Goal: Task Accomplishment & Management: Manage account settings

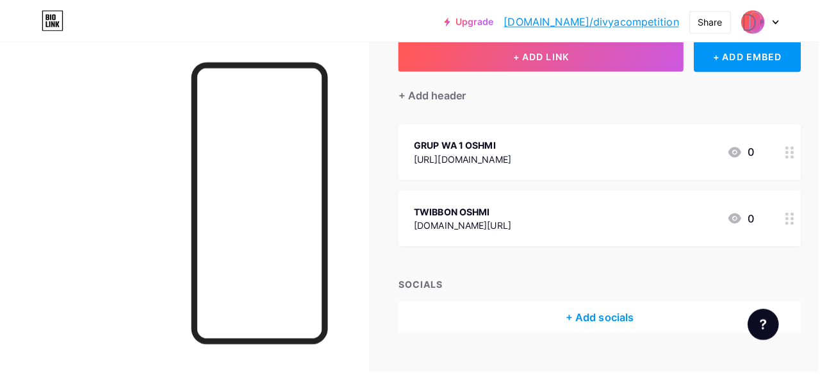
scroll to position [81, 2]
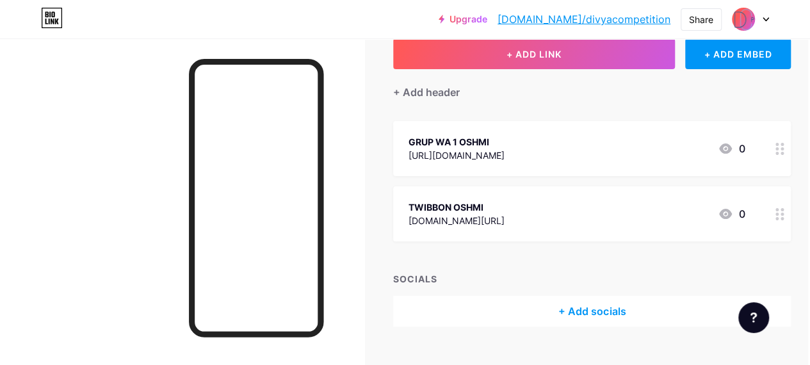
click at [561, 317] on div "+ Add socials" at bounding box center [592, 311] width 398 height 31
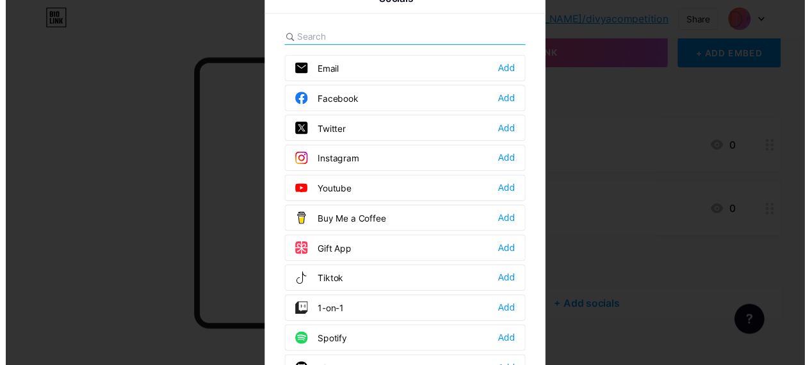
scroll to position [22, 0]
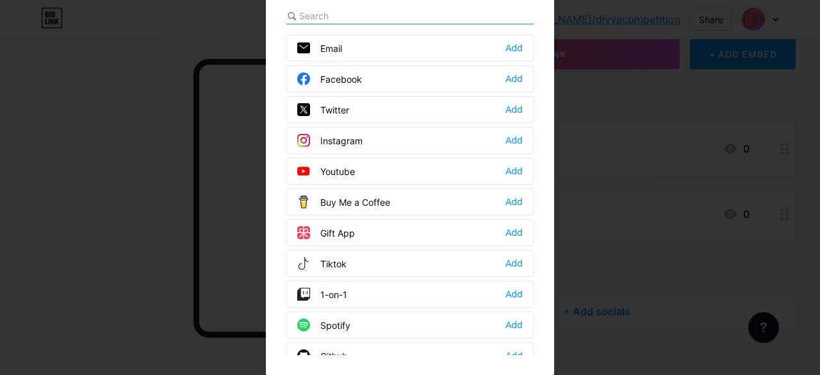
click at [142, 182] on div at bounding box center [410, 165] width 820 height 375
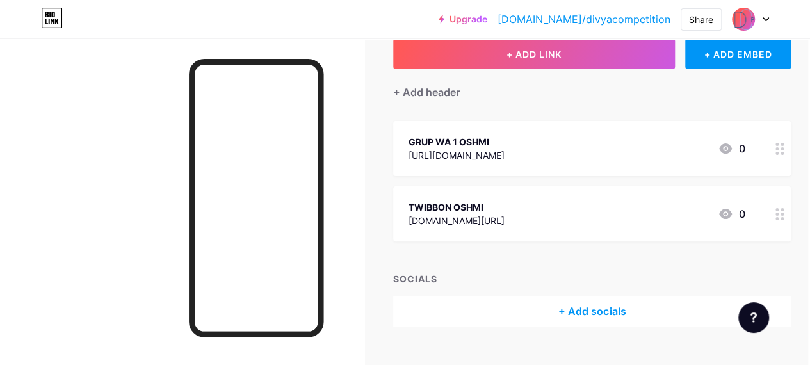
scroll to position [106, 2]
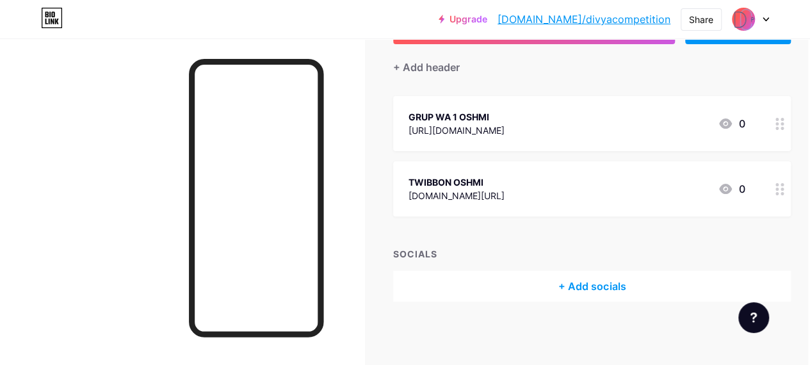
click at [524, 276] on div "+ Add socials" at bounding box center [592, 286] width 398 height 31
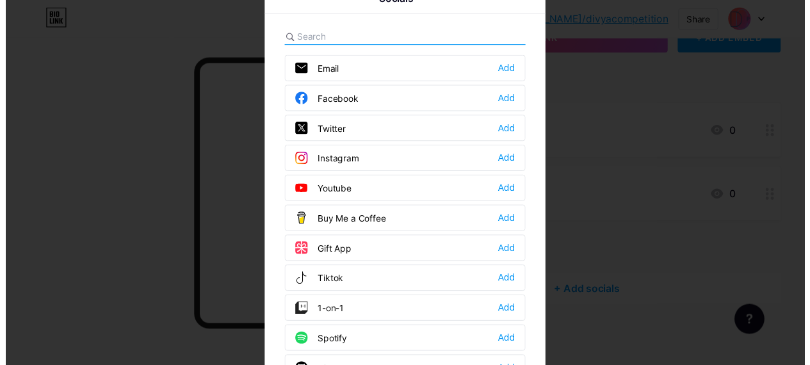
scroll to position [22, 0]
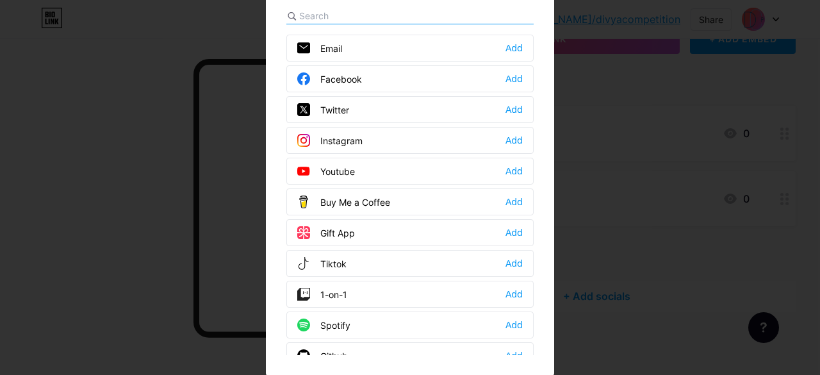
click at [642, 133] on div at bounding box center [410, 165] width 820 height 375
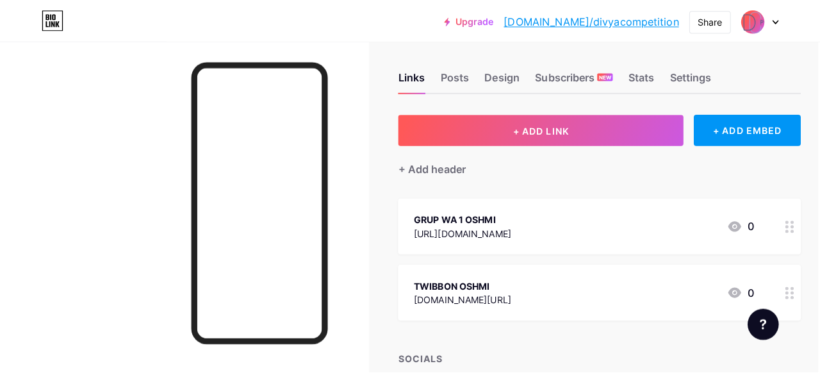
scroll to position [0, 2]
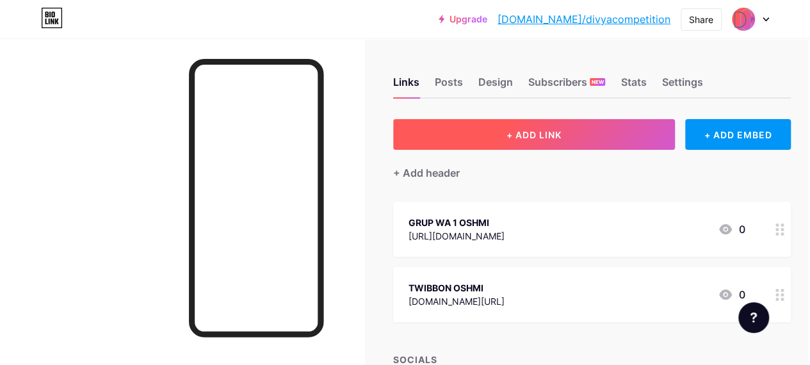
click at [556, 136] on span "+ ADD LINK" at bounding box center [533, 134] width 55 height 11
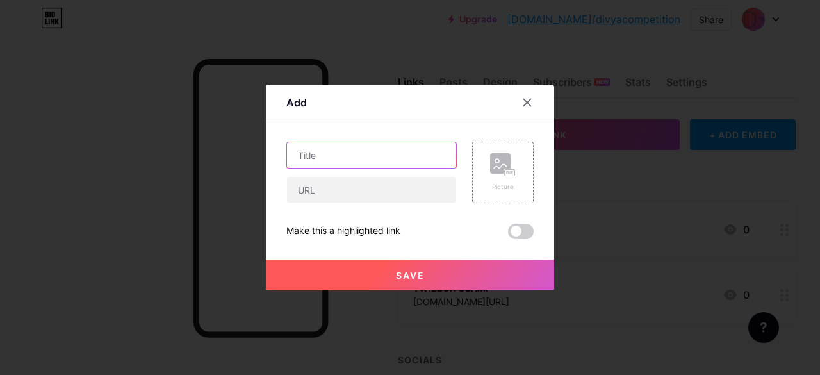
click at [335, 159] on input "text" at bounding box center [371, 155] width 169 height 26
type input "Twibbon OS"
type input "Panduan OSHMI"
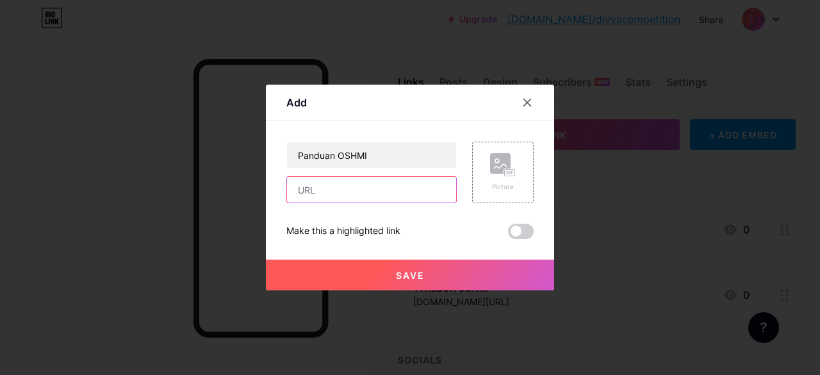
click at [344, 186] on input "text" at bounding box center [371, 190] width 169 height 26
paste input "[URL][DOMAIN_NAME]"
type input "[URL][DOMAIN_NAME]"
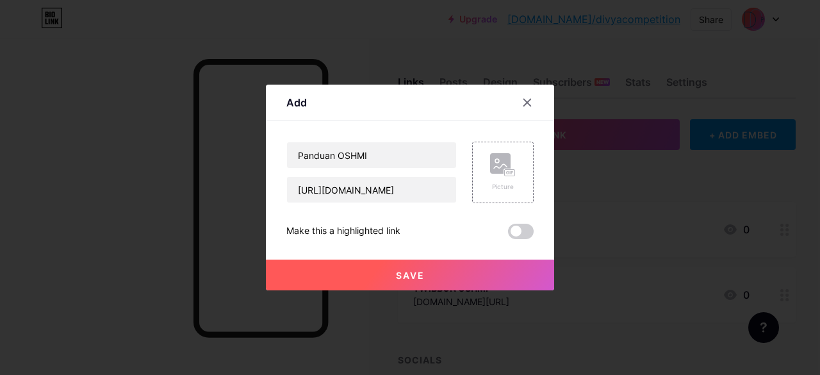
click at [380, 274] on button "Save" at bounding box center [410, 274] width 288 height 31
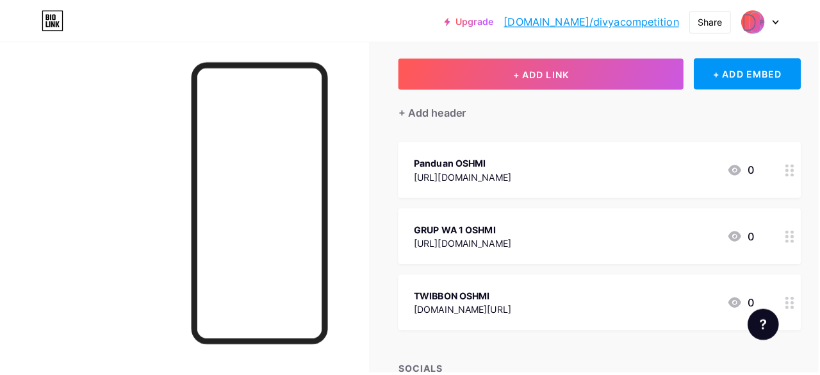
scroll to position [65, 2]
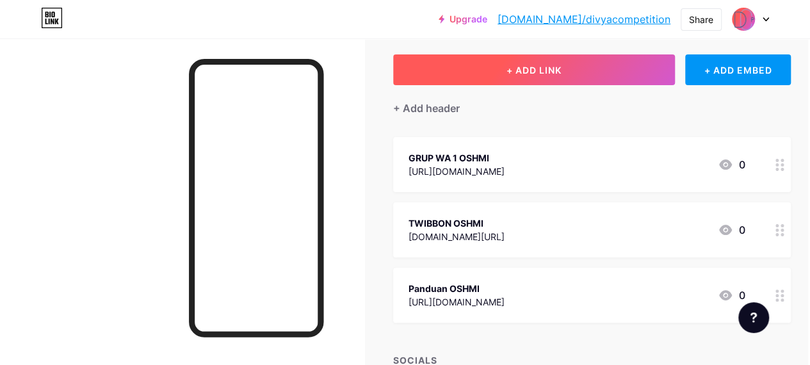
click at [516, 70] on span "+ ADD LINK" at bounding box center [533, 70] width 55 height 11
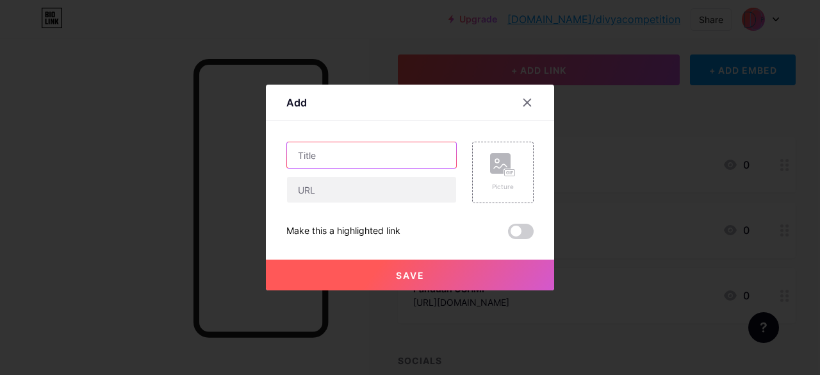
click at [335, 156] on input "text" at bounding box center [371, 155] width 169 height 26
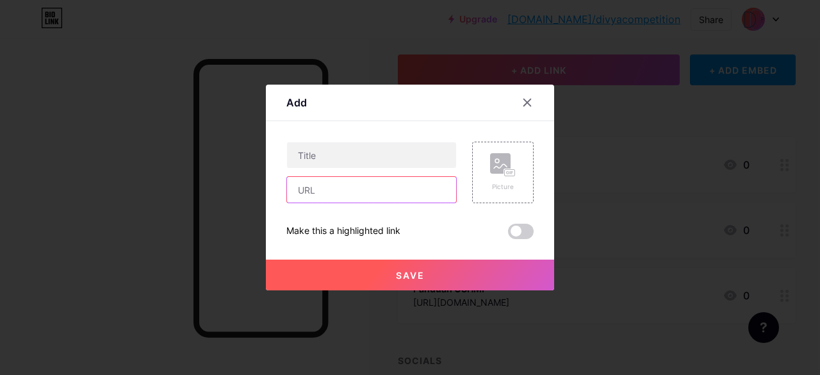
click at [356, 191] on input "text" at bounding box center [371, 190] width 169 height 26
paste input "[URL][DOMAIN_NAME]"
type input "[URL][DOMAIN_NAME]"
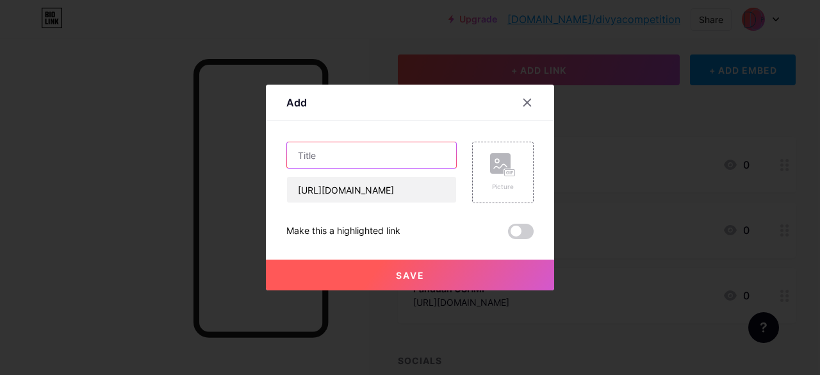
click at [321, 158] on input "text" at bounding box center [371, 155] width 169 height 26
type input "G"
type input "PENDAFTARAN OSHMI JENJANG SD/SEDERAJAT"
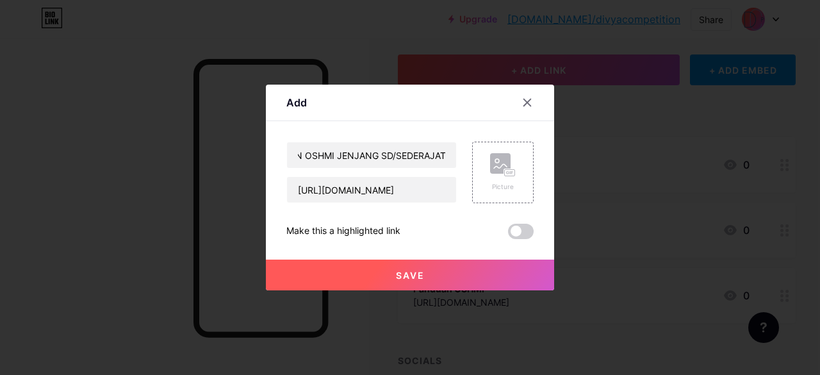
click at [384, 281] on button "Save" at bounding box center [410, 274] width 288 height 31
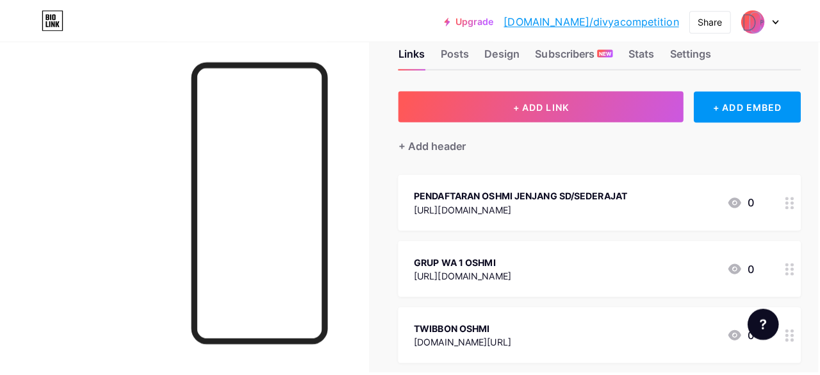
scroll to position [0, 2]
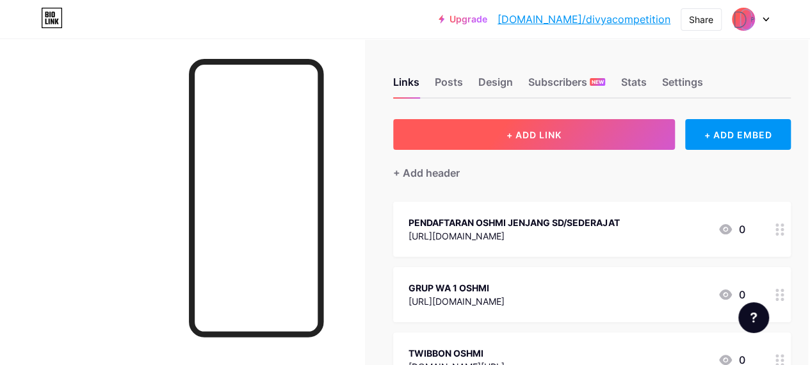
click at [489, 136] on button "+ ADD LINK" at bounding box center [534, 134] width 282 height 31
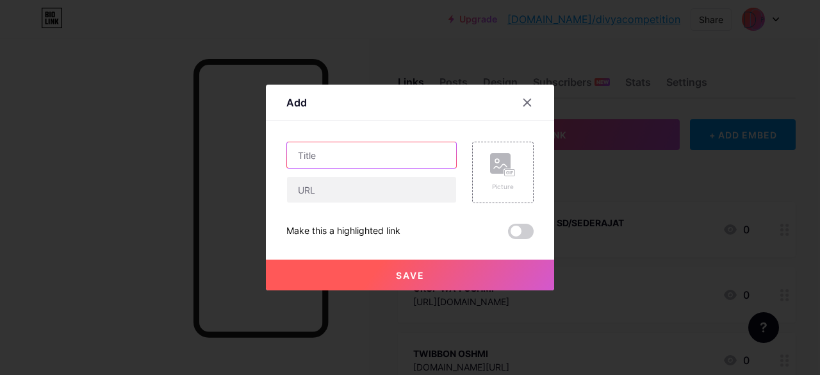
click at [334, 145] on input "text" at bounding box center [371, 155] width 169 height 26
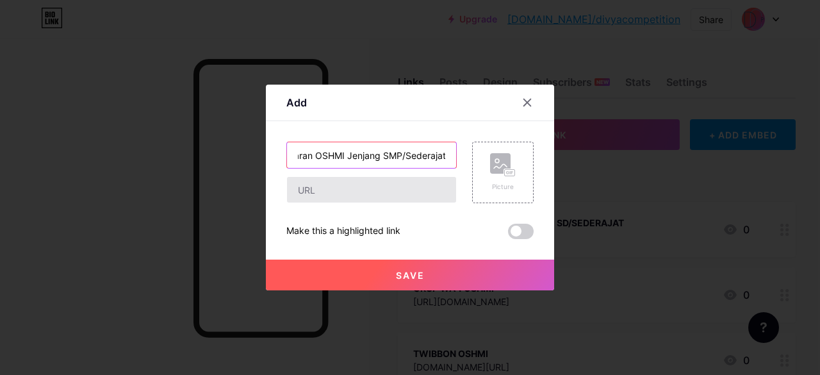
type input "Pendaftaran OSHMI Jenjang SMP/Sederajat"
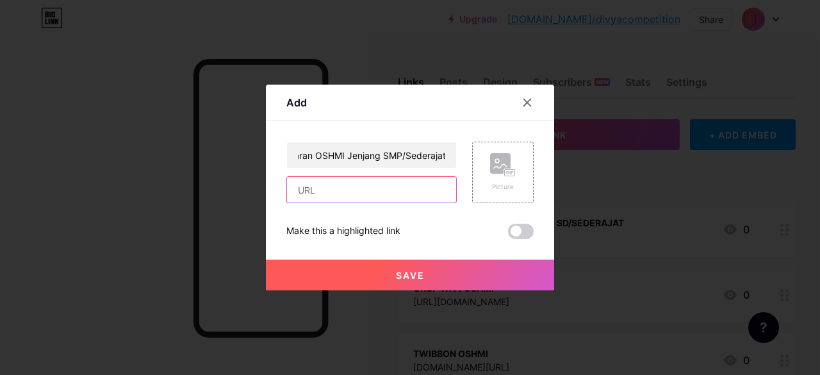
click at [332, 187] on input "text" at bounding box center [371, 190] width 169 height 26
paste input "[URL][DOMAIN_NAME]"
type input "[URL][DOMAIN_NAME]"
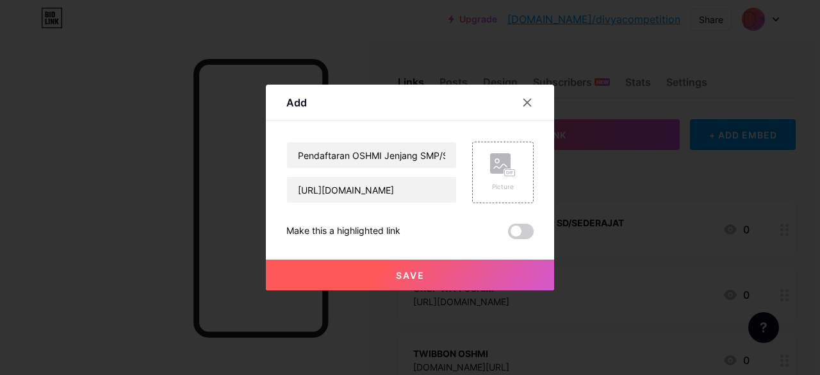
click at [330, 268] on button "Save" at bounding box center [410, 274] width 288 height 31
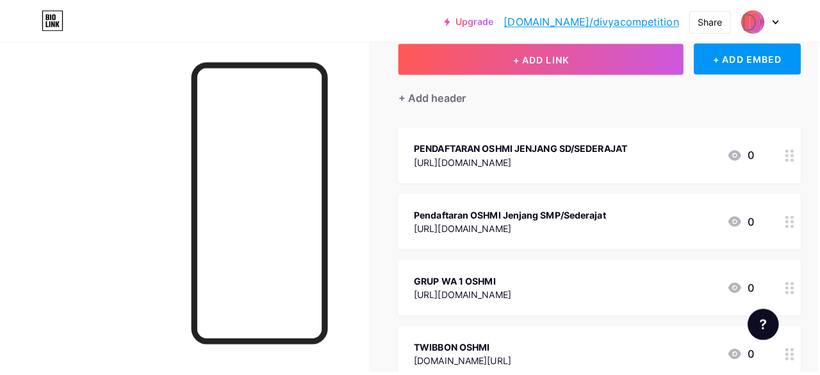
scroll to position [93, 2]
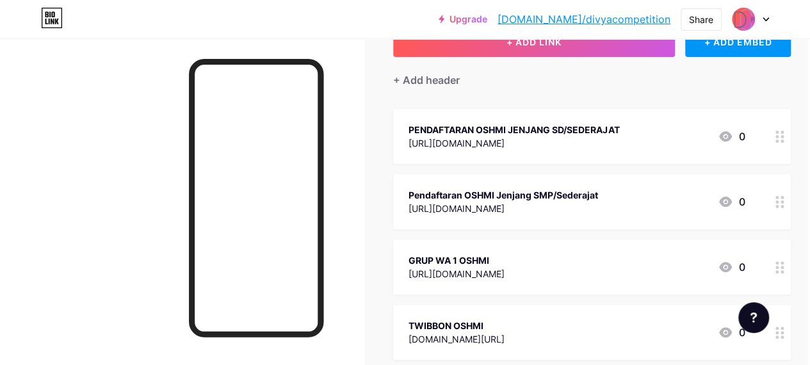
click at [779, 136] on circle at bounding box center [776, 136] width 3 height 3
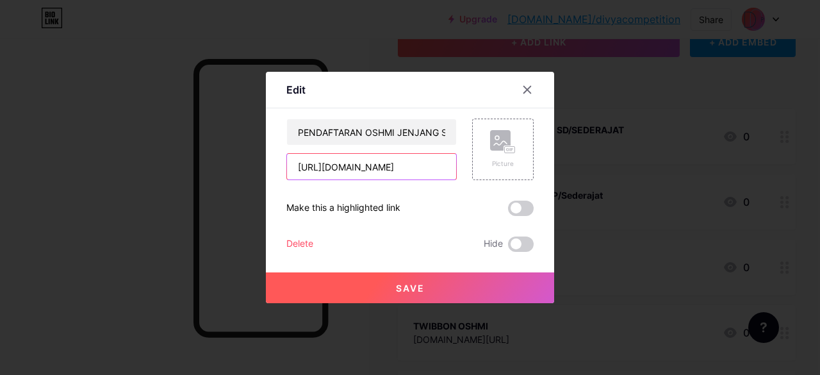
click at [392, 173] on input "[URL][DOMAIN_NAME]" at bounding box center [371, 167] width 169 height 26
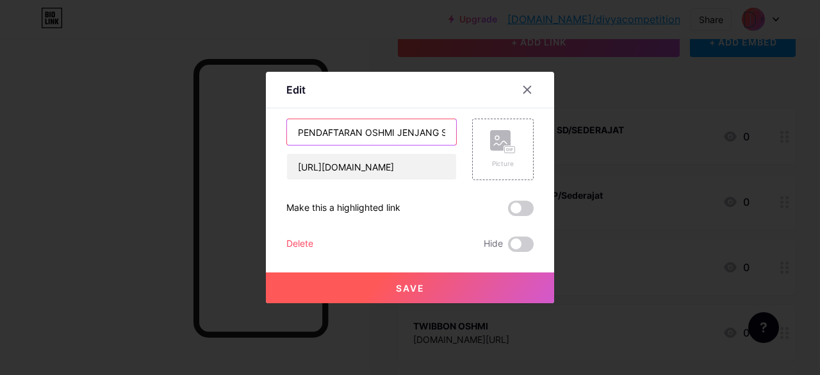
click at [376, 131] on input "PENDAFTARAN OSHMI JENJANG SD/SEDERAJAT" at bounding box center [371, 132] width 169 height 26
type input "Pendaftaran OSHMI Jenjang SD/Sederajat"
click at [406, 286] on span "Save" at bounding box center [410, 287] width 29 height 11
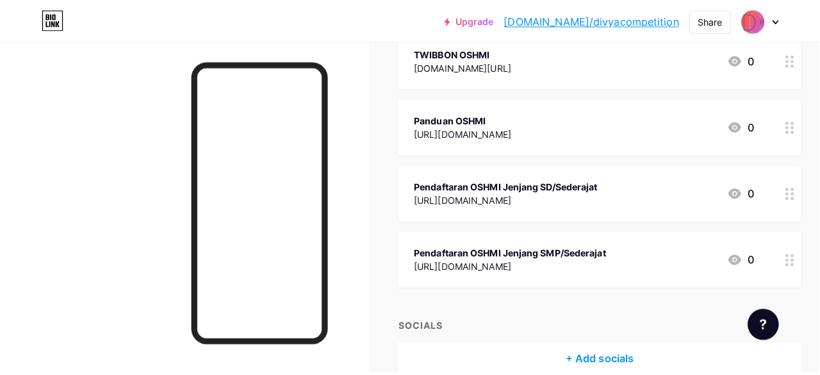
scroll to position [0, 2]
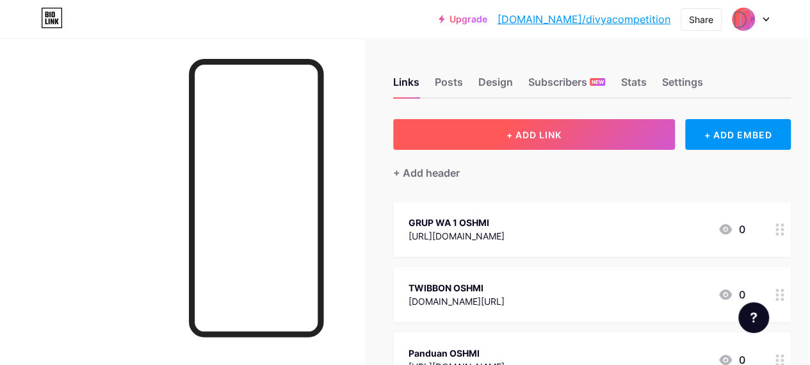
click at [467, 121] on button "+ ADD LINK" at bounding box center [534, 134] width 282 height 31
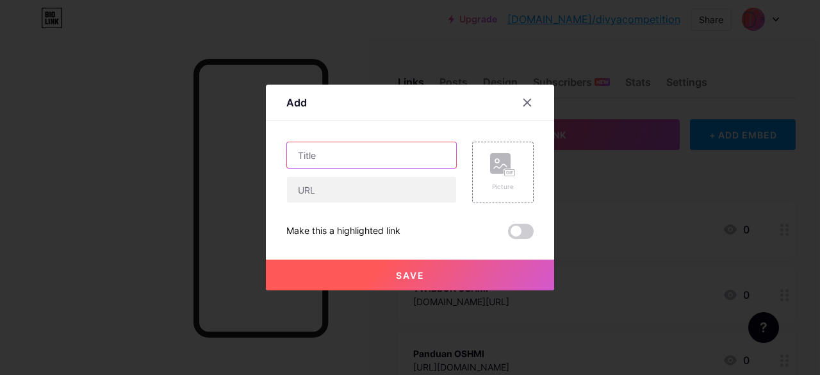
click at [346, 164] on input "text" at bounding box center [371, 155] width 169 height 26
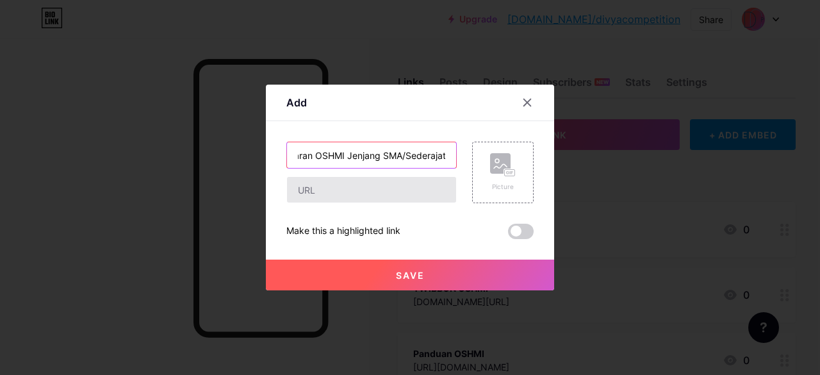
type input "Pendaftaran OSHMI Jenjang SMA/Sederajat"
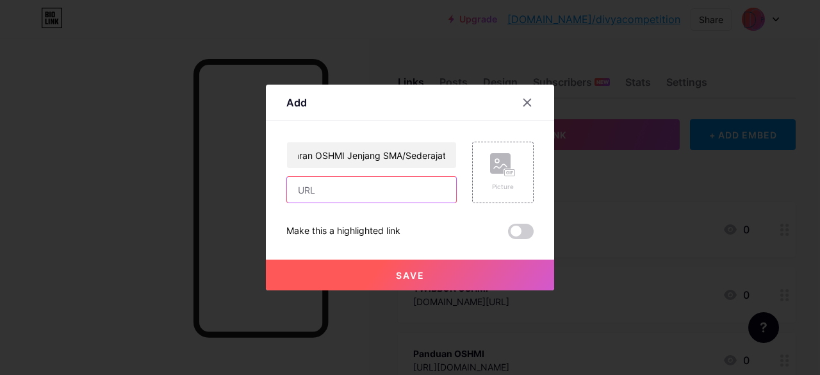
drag, startPoint x: 348, startPoint y: 193, endPoint x: 352, endPoint y: 124, distance: 69.3
click at [348, 193] on input "text" at bounding box center [371, 190] width 169 height 26
paste input "[URL][DOMAIN_NAME]"
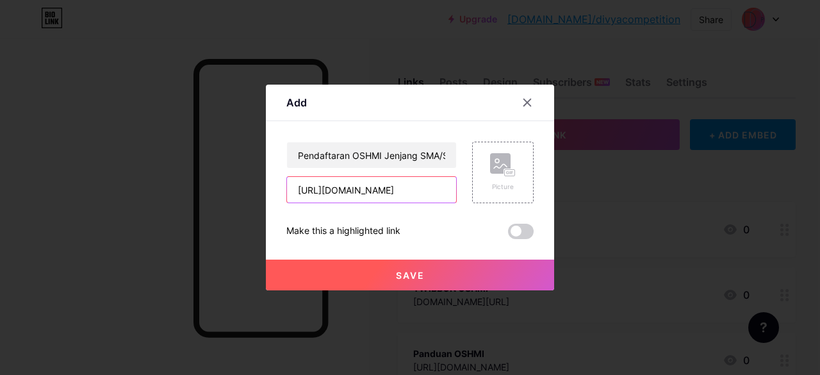
type input "[URL][DOMAIN_NAME]"
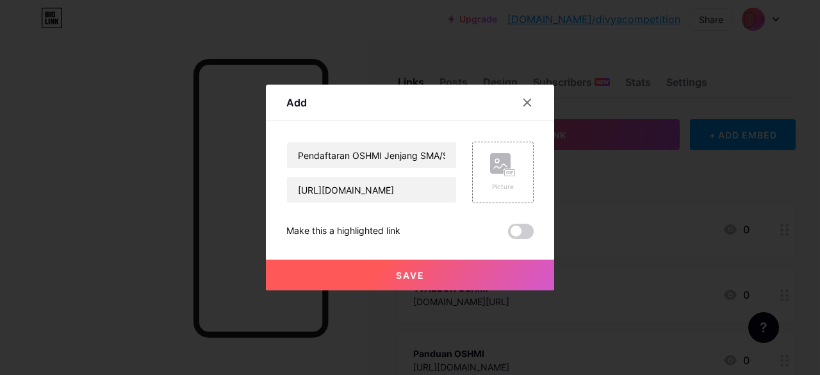
click at [355, 267] on button "Save" at bounding box center [410, 274] width 288 height 31
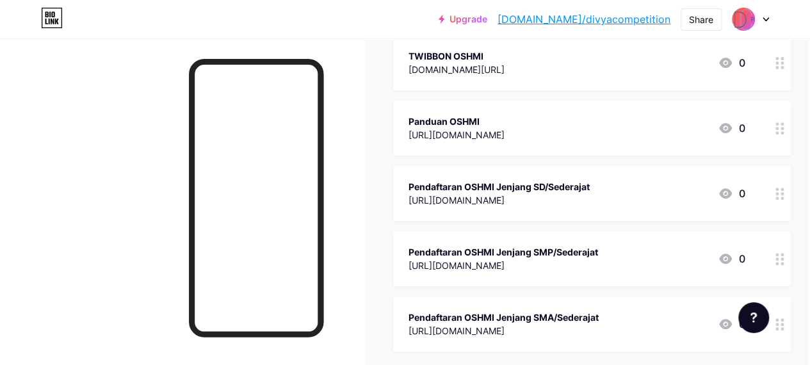
scroll to position [0, 2]
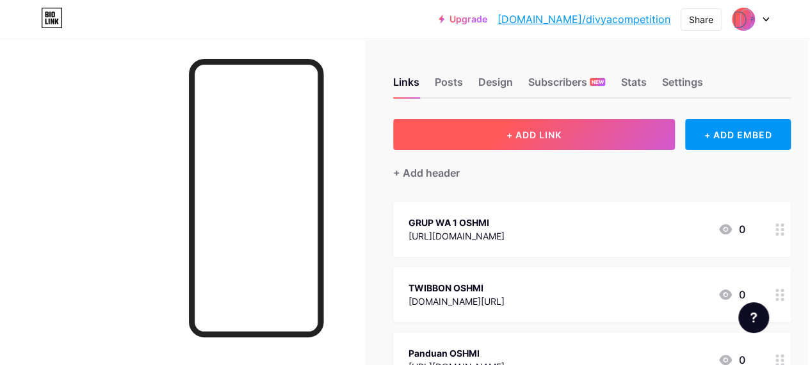
click at [531, 138] on span "+ ADD LINK" at bounding box center [533, 134] width 55 height 11
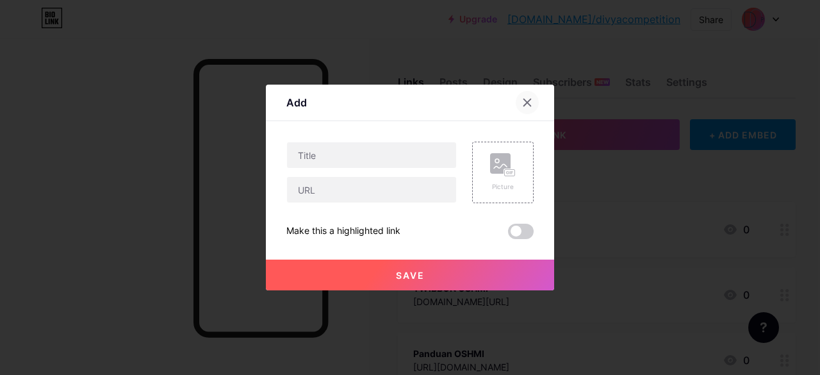
click at [525, 109] on div at bounding box center [526, 102] width 23 height 23
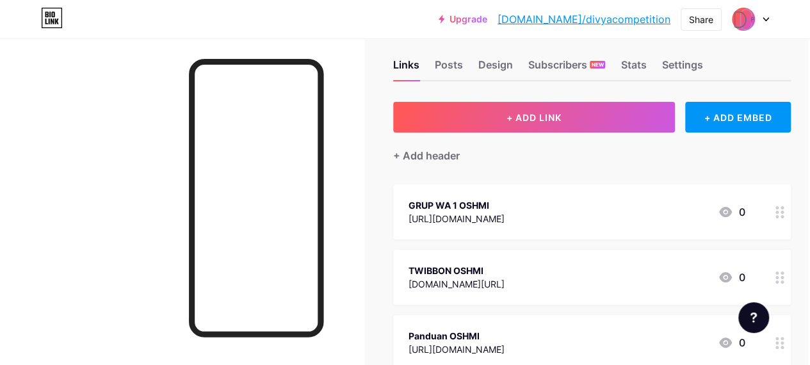
scroll to position [22, 2]
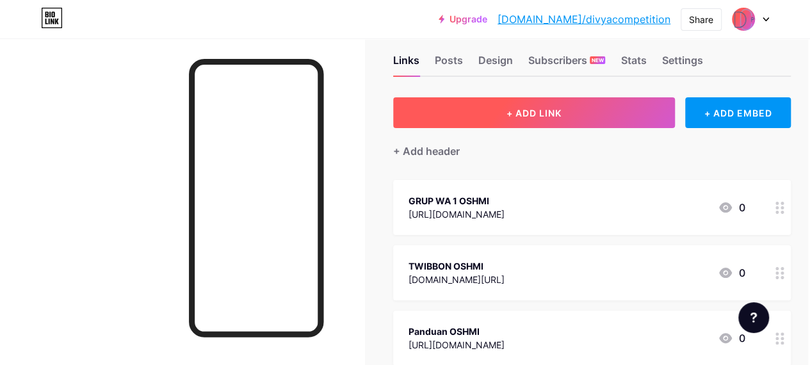
click at [483, 117] on button "+ ADD LINK" at bounding box center [534, 112] width 282 height 31
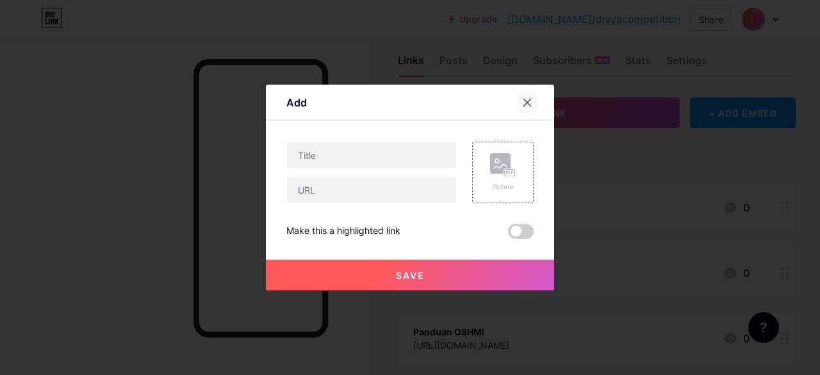
click at [522, 102] on icon at bounding box center [527, 102] width 10 height 10
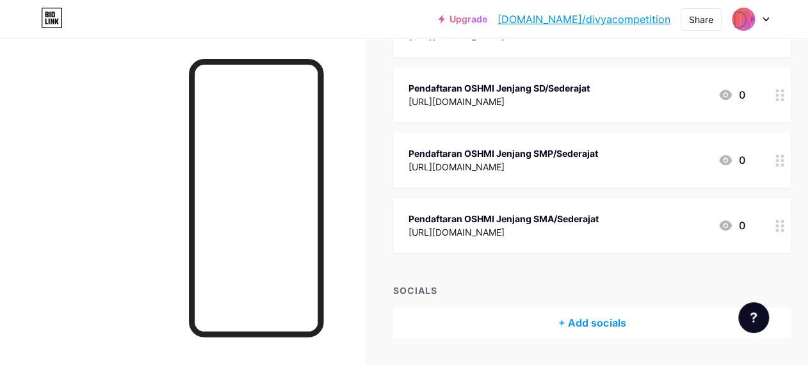
scroll to position [339, 2]
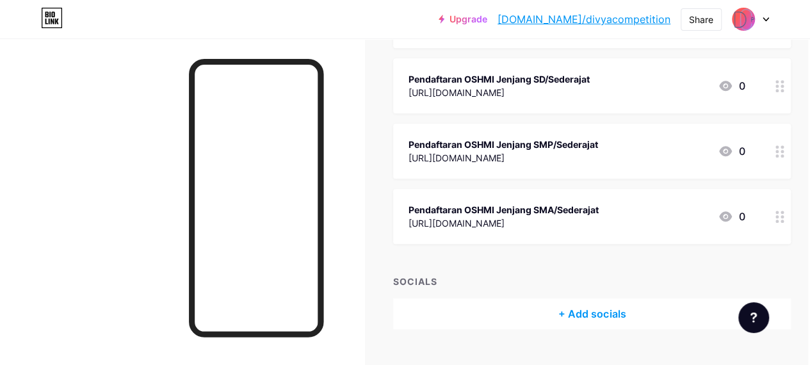
click at [535, 307] on div "+ Add socials" at bounding box center [592, 313] width 398 height 31
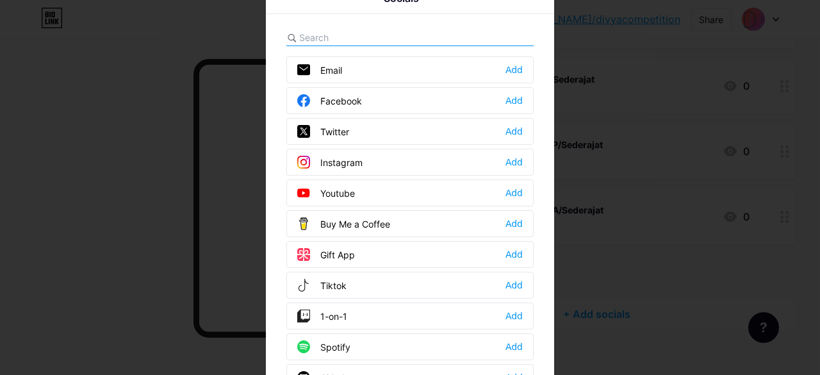
click at [700, 179] on div at bounding box center [410, 187] width 820 height 375
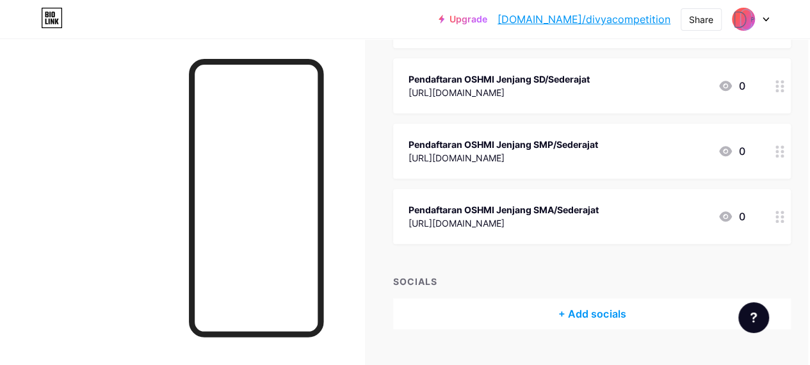
scroll to position [367, 2]
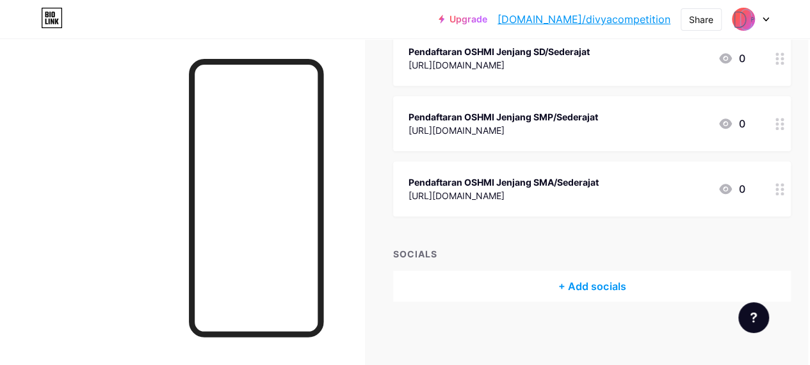
click at [547, 281] on div "+ Add socials" at bounding box center [592, 286] width 398 height 31
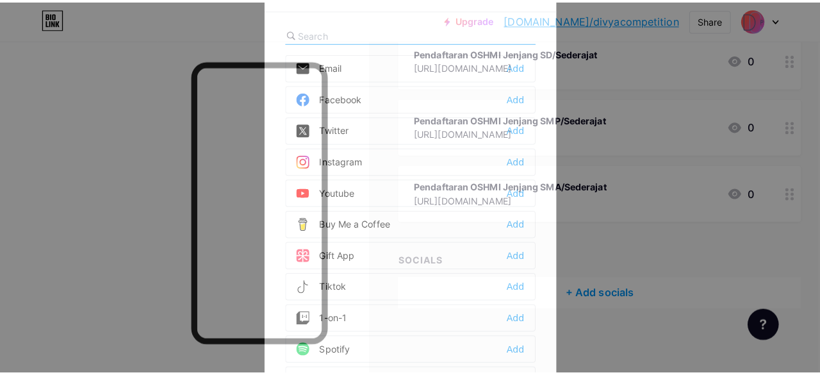
scroll to position [357, 2]
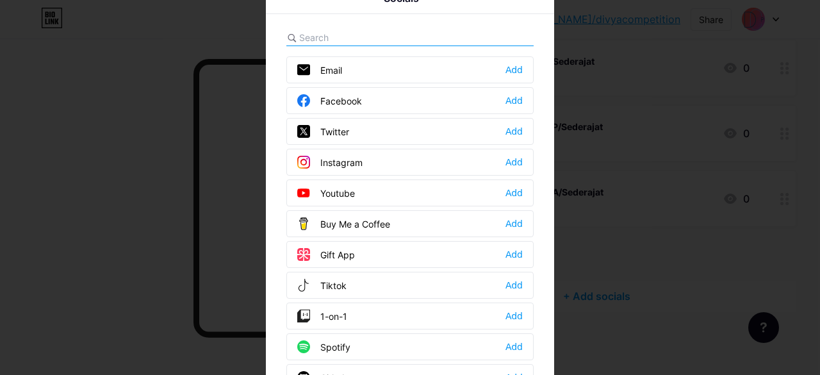
click at [613, 253] on div at bounding box center [410, 187] width 820 height 375
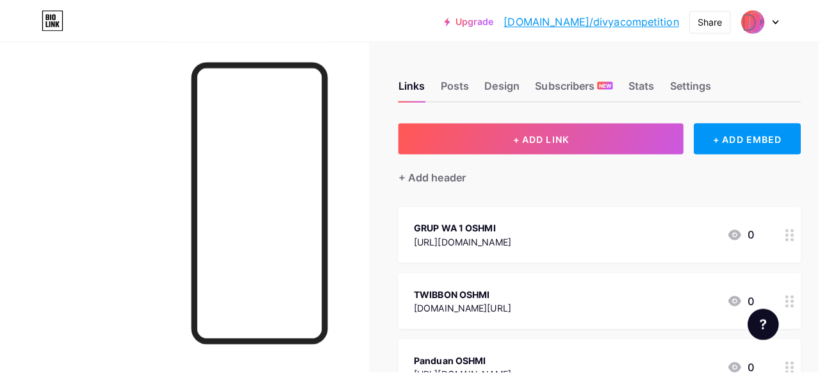
scroll to position [8, 2]
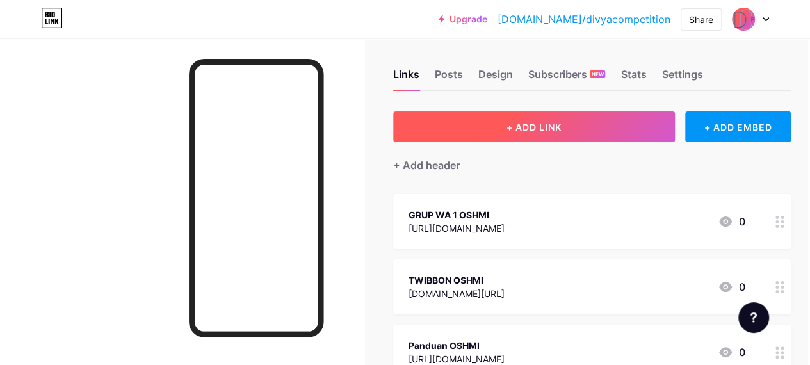
click at [568, 125] on button "+ ADD LINK" at bounding box center [534, 126] width 282 height 31
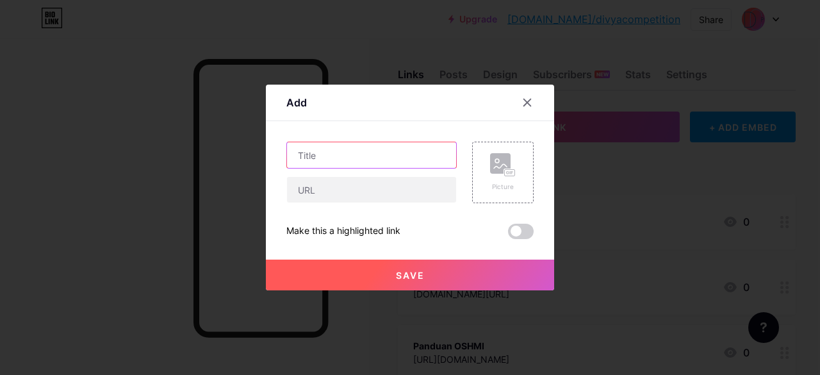
click at [366, 161] on input "text" at bounding box center [371, 155] width 169 height 26
type input "Pendaftaran OSHMI Jenjang Perguruan Tinggi"
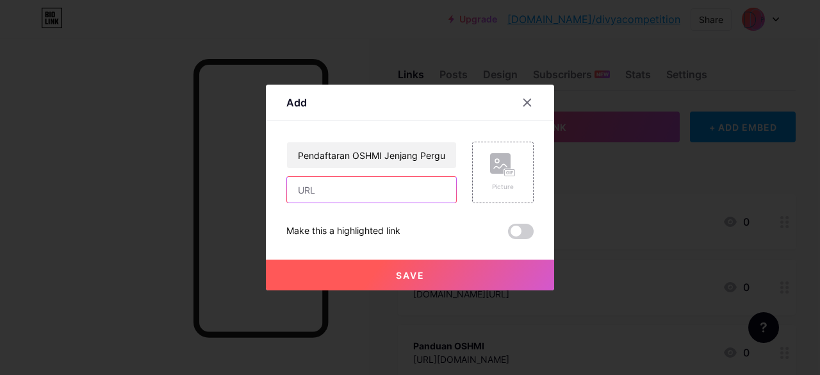
click at [371, 195] on input "text" at bounding box center [371, 190] width 169 height 26
paste input "[URL][DOMAIN_NAME]"
type input "[URL][DOMAIN_NAME]"
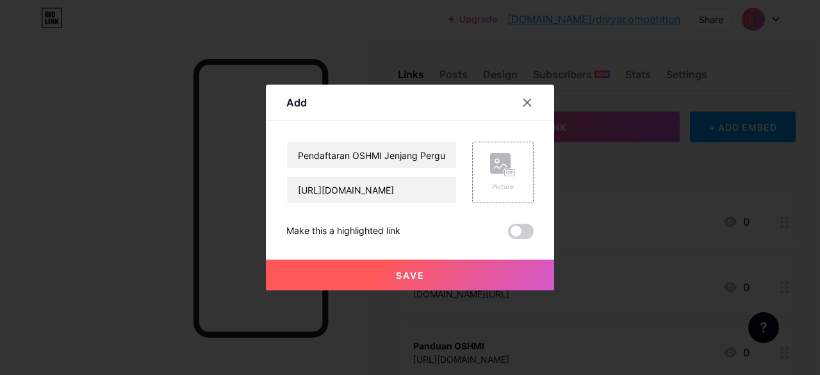
click at [332, 273] on button "Save" at bounding box center [410, 274] width 288 height 31
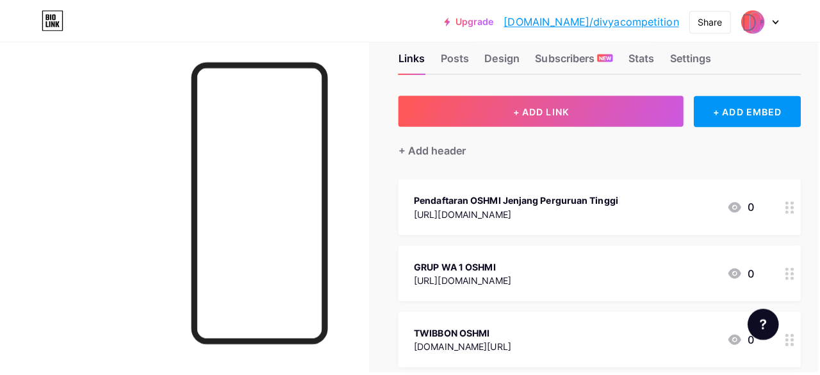
scroll to position [26, 2]
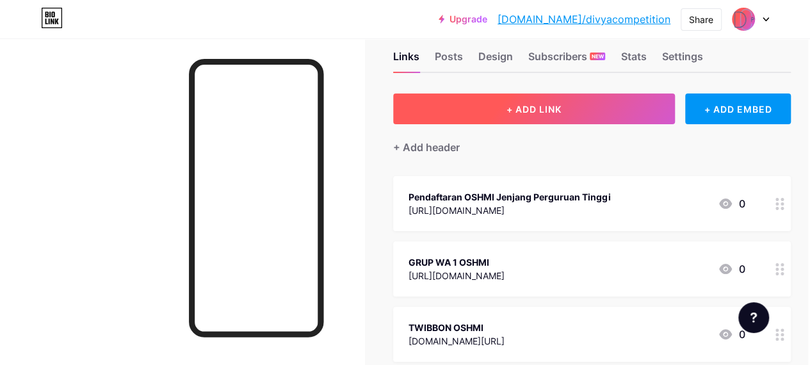
click at [505, 117] on button "+ ADD LINK" at bounding box center [534, 108] width 282 height 31
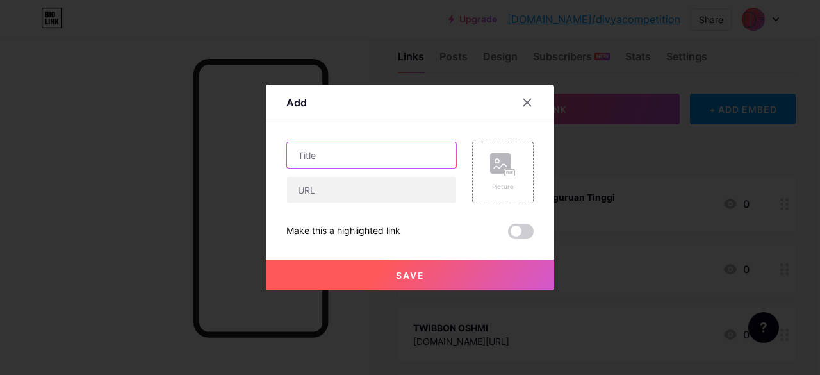
click at [351, 157] on input "text" at bounding box center [371, 155] width 169 height 26
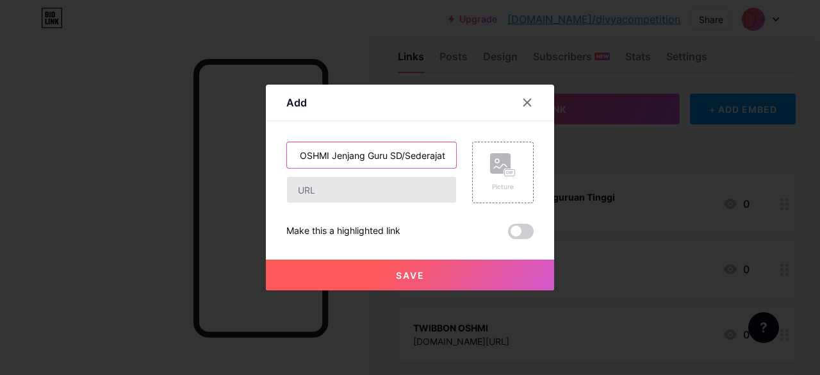
type input "Pendaftaran OSHMI Jenjang Guru SD/Sederajat"
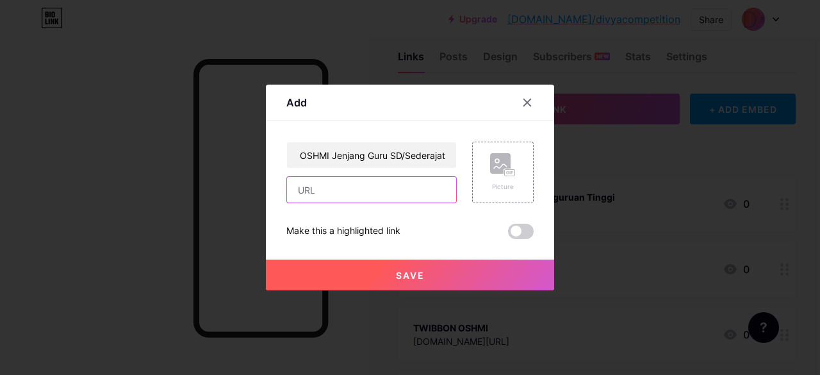
click at [364, 180] on input "text" at bounding box center [371, 190] width 169 height 26
paste input "[URL][DOMAIN_NAME]"
type input "[URL][DOMAIN_NAME]"
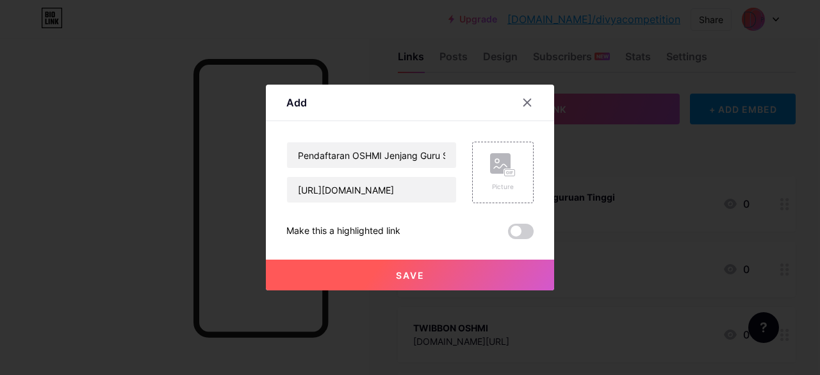
click at [344, 277] on button "Save" at bounding box center [410, 274] width 288 height 31
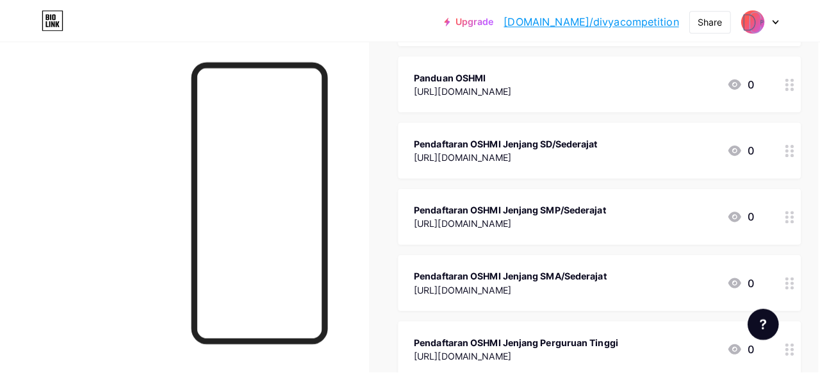
scroll to position [0, 2]
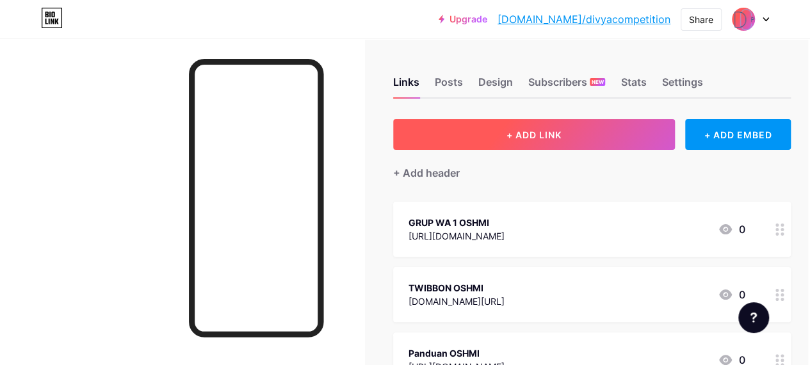
click at [556, 136] on span "+ ADD LINK" at bounding box center [533, 134] width 55 height 11
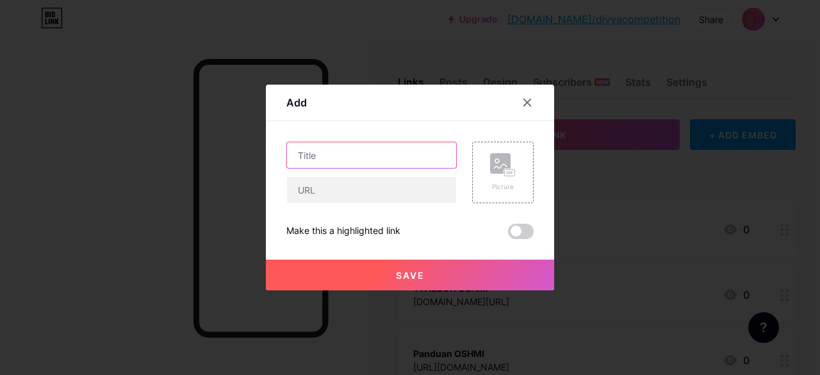
click at [375, 150] on input "text" at bounding box center [371, 155] width 169 height 26
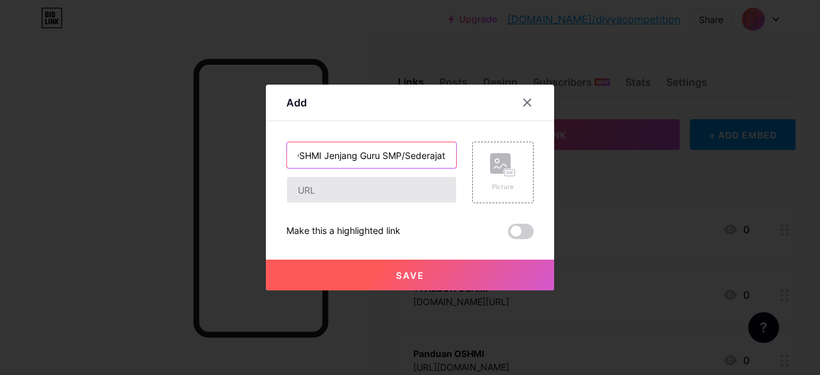
type input "Pendaftaran OSHMI Jenjang Guru SMP/Sederajat"
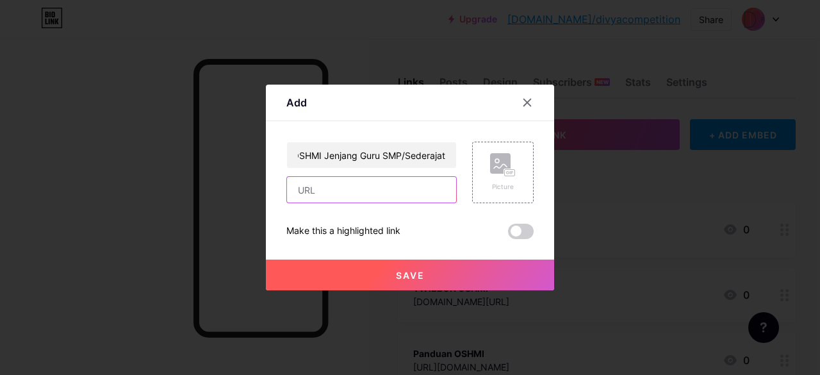
click at [327, 198] on input "text" at bounding box center [371, 190] width 169 height 26
paste input "[URL][DOMAIN_NAME]"
type input "[URL][DOMAIN_NAME]"
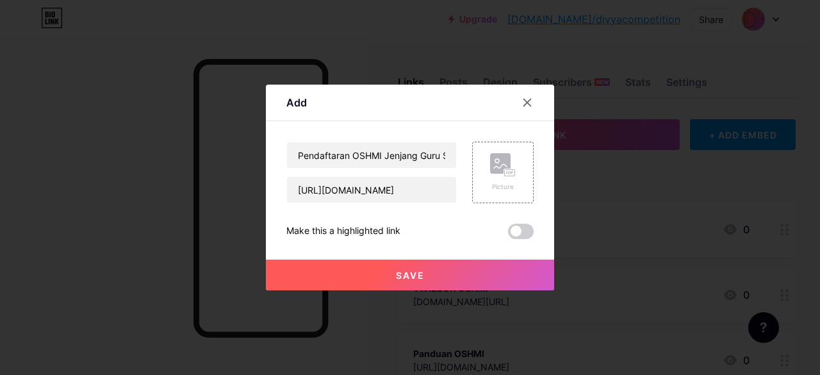
click at [414, 271] on span "Save" at bounding box center [410, 275] width 29 height 11
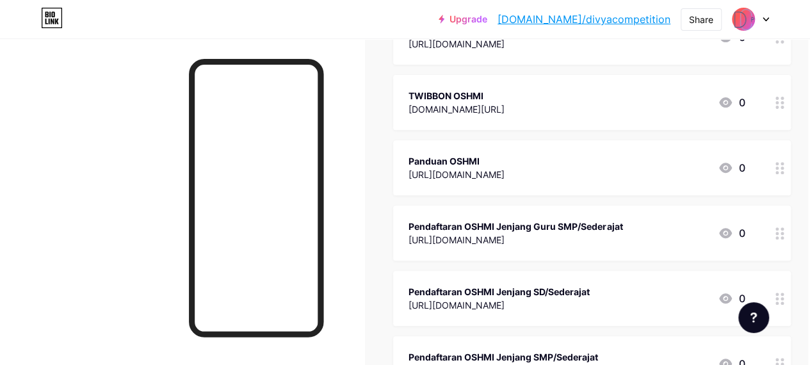
scroll to position [216, 2]
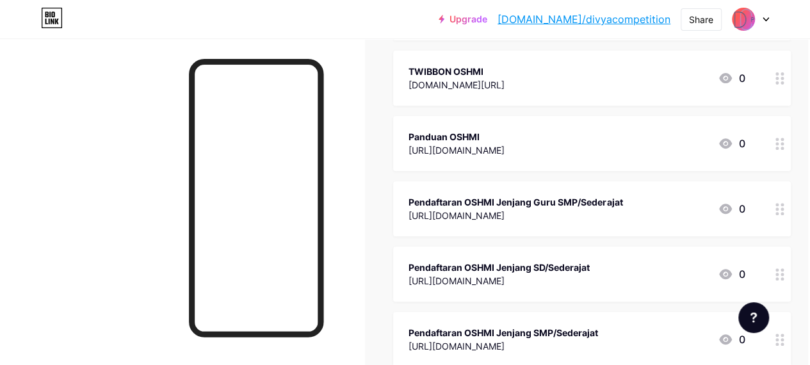
drag, startPoint x: 782, startPoint y: 278, endPoint x: 773, endPoint y: 318, distance: 41.3
click at [773, 318] on span "GRUP WA 1 OSHMI [URL][DOMAIN_NAME] 0 TWIBBON OSHMI [DOMAIN_NAME][URL] 0 Panduan…" at bounding box center [592, 274] width 398 height 578
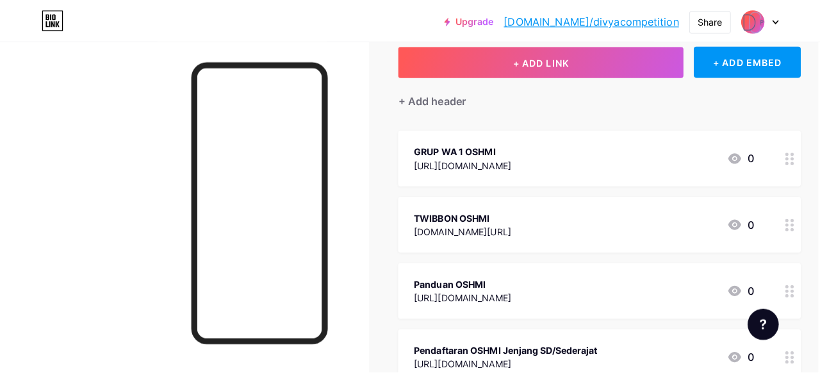
scroll to position [0, 2]
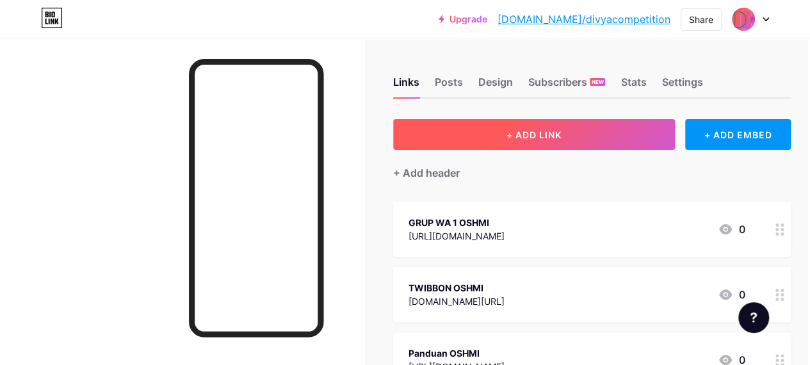
click at [562, 133] on span "+ ADD LINK" at bounding box center [533, 134] width 55 height 11
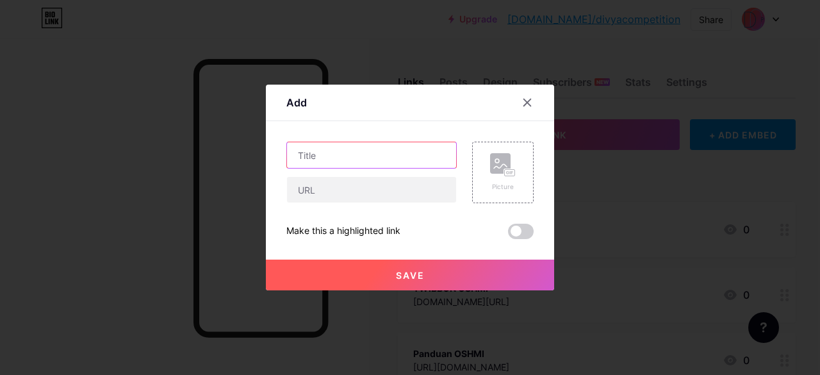
click at [378, 159] on input "text" at bounding box center [371, 155] width 169 height 26
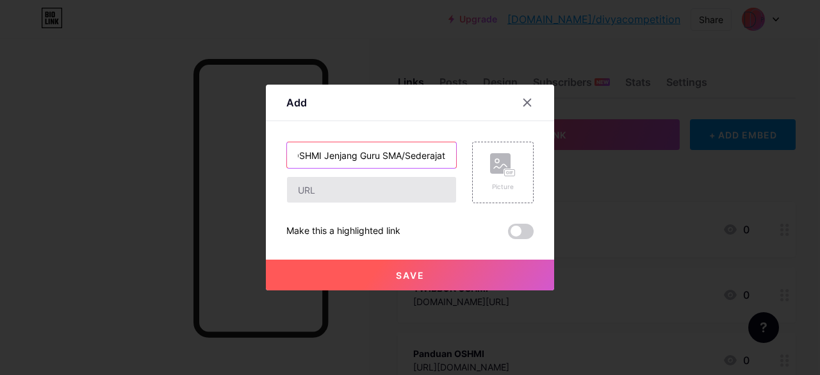
type input "Pendaftaran OSHMI Jenjang Guru SMA/Sederajat"
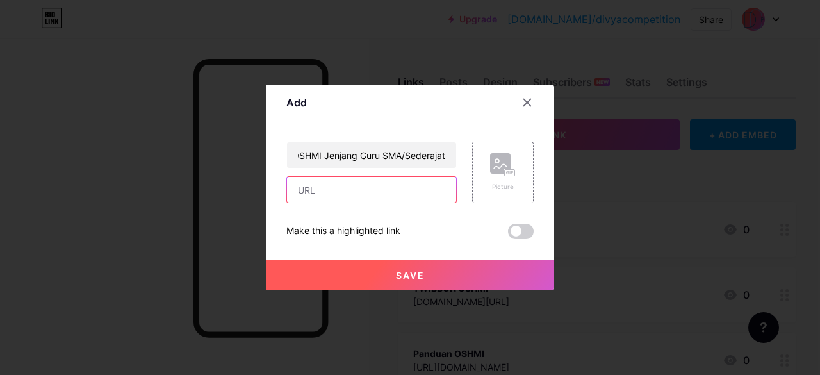
click at [331, 193] on input "text" at bounding box center [371, 190] width 169 height 26
paste input "[URL][DOMAIN_NAME]"
type input "[URL][DOMAIN_NAME]"
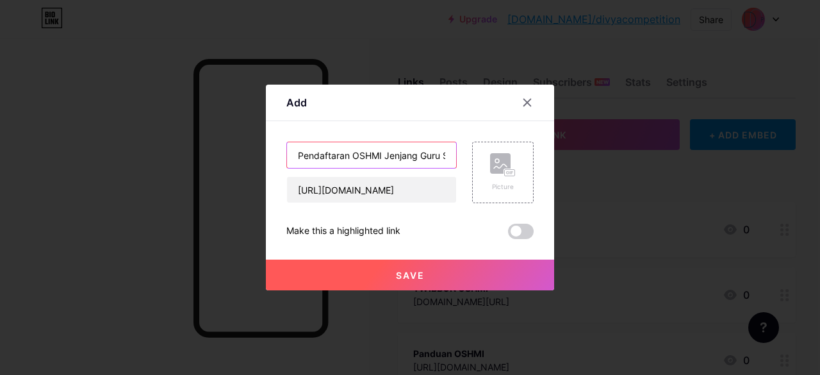
click at [368, 156] on input "Pendaftaran OSHMI Jenjang Guru SMA/Sederajat" at bounding box center [371, 155] width 169 height 26
click at [373, 270] on button "Save" at bounding box center [410, 274] width 288 height 31
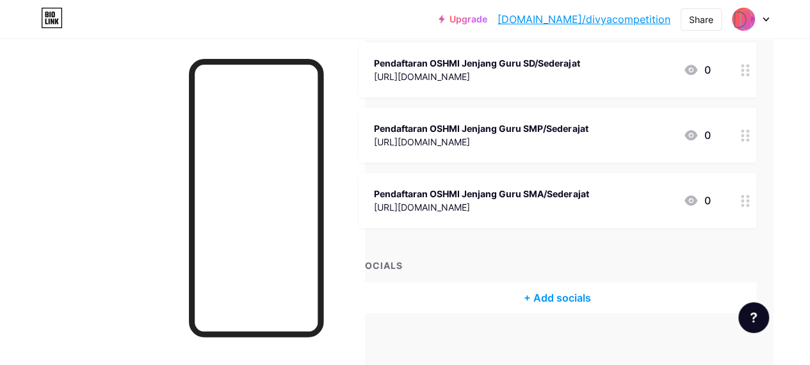
scroll to position [0, 41]
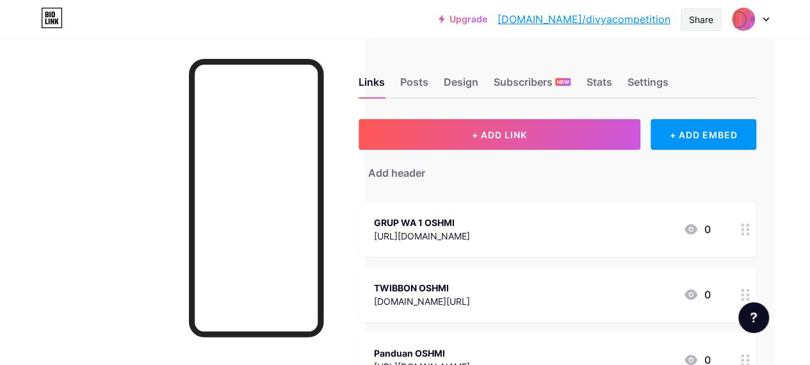
click at [693, 20] on div "Share" at bounding box center [701, 19] width 24 height 13
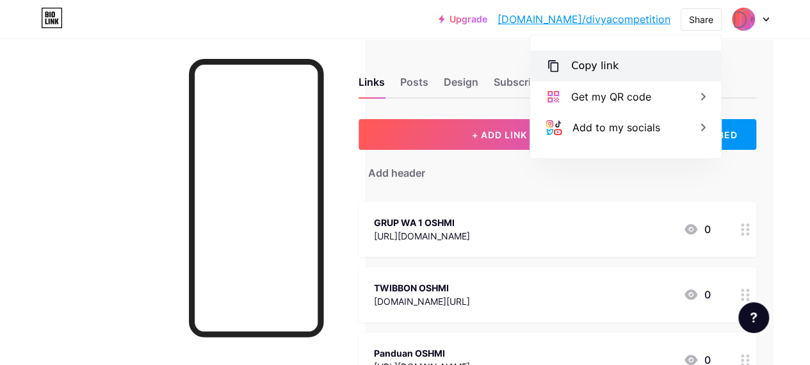
click at [597, 60] on div "Copy link" at bounding box center [594, 65] width 47 height 15
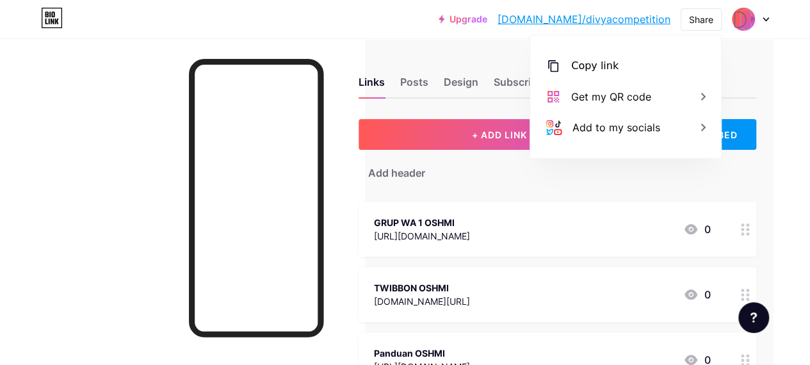
click at [607, 22] on link "[DOMAIN_NAME]/divyacompetition" at bounding box center [583, 19] width 173 height 15
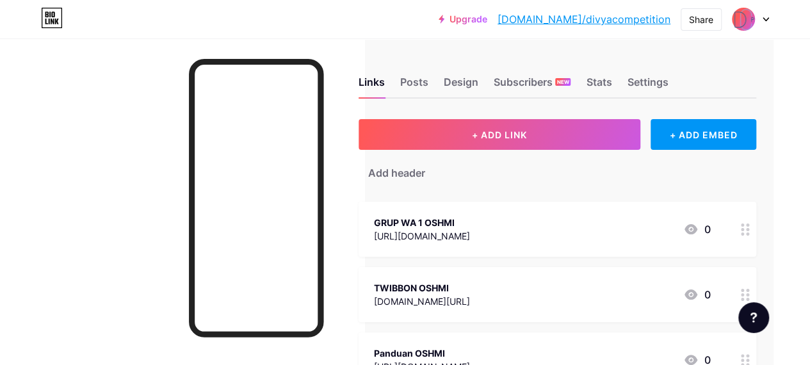
drag, startPoint x: 613, startPoint y: 21, endPoint x: 553, endPoint y: 62, distance: 73.3
click at [553, 62] on div "Links Posts Design Subscribers NEW Stats Settings" at bounding box center [558, 76] width 398 height 45
click at [693, 23] on div "Share" at bounding box center [701, 19] width 24 height 13
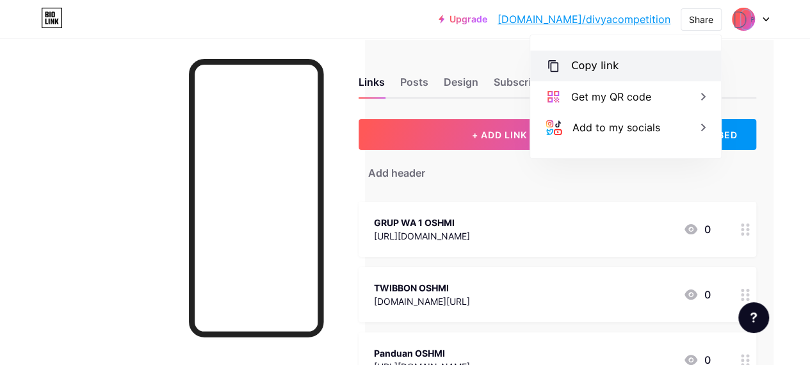
click at [610, 66] on div "Copy link" at bounding box center [594, 65] width 47 height 15
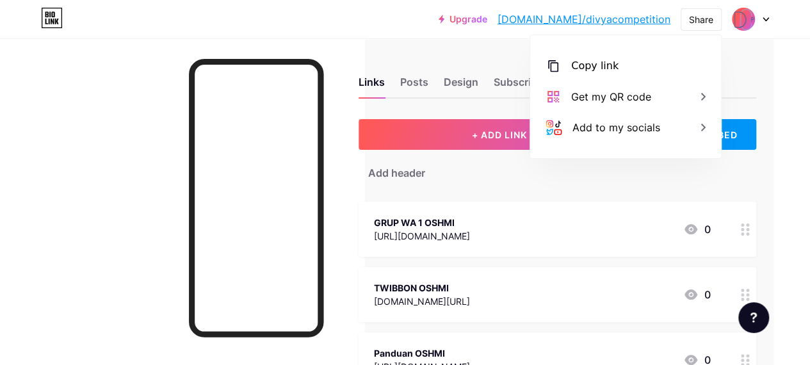
click at [741, 221] on div at bounding box center [745, 229] width 22 height 55
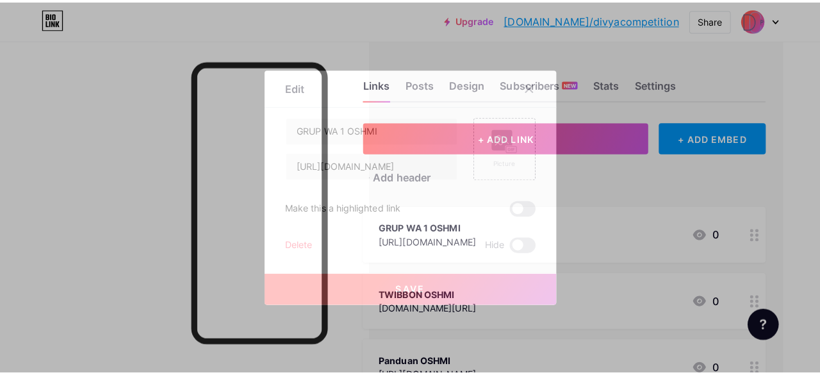
scroll to position [0, 31]
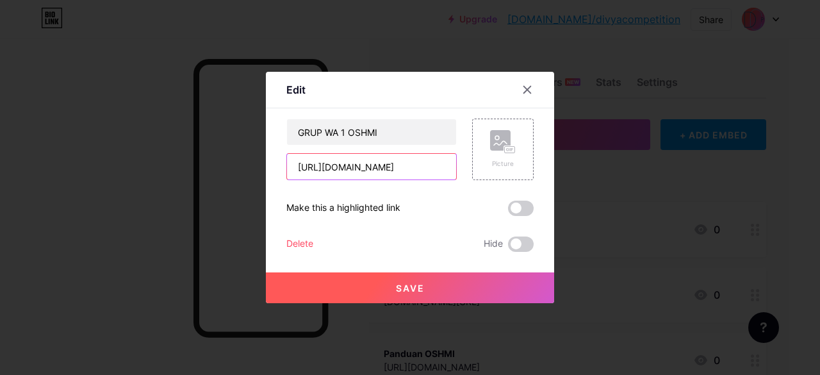
click at [374, 164] on input "[URL][DOMAIN_NAME]" at bounding box center [371, 167] width 169 height 26
paste input "[URL][DOMAIN_NAME]"
type input "[URL][DOMAIN_NAME]"
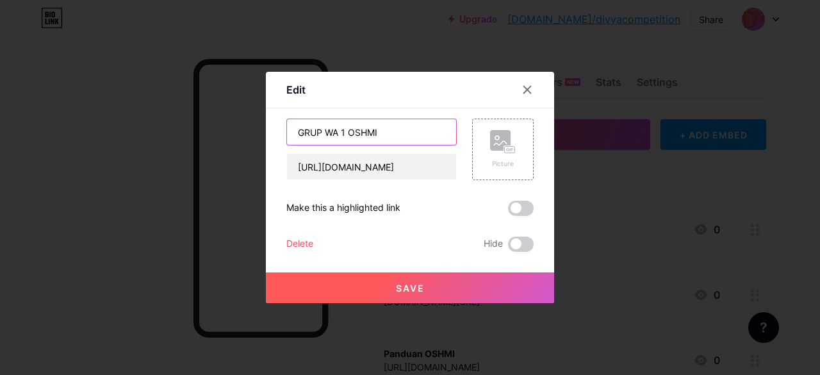
click at [334, 129] on input "GRUP WA 1 OSHMI" at bounding box center [371, 132] width 169 height 26
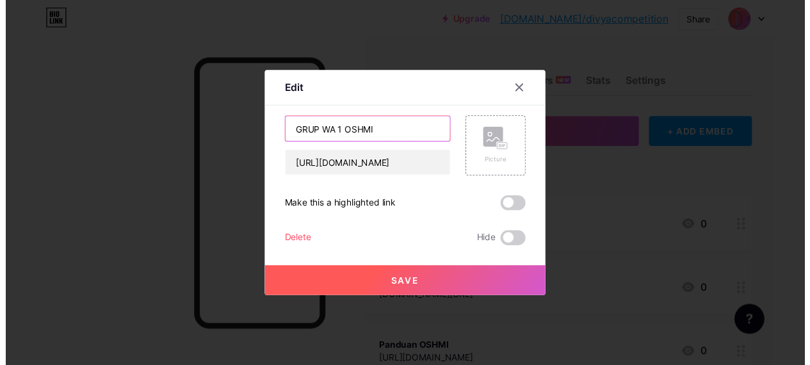
scroll to position [0, 0]
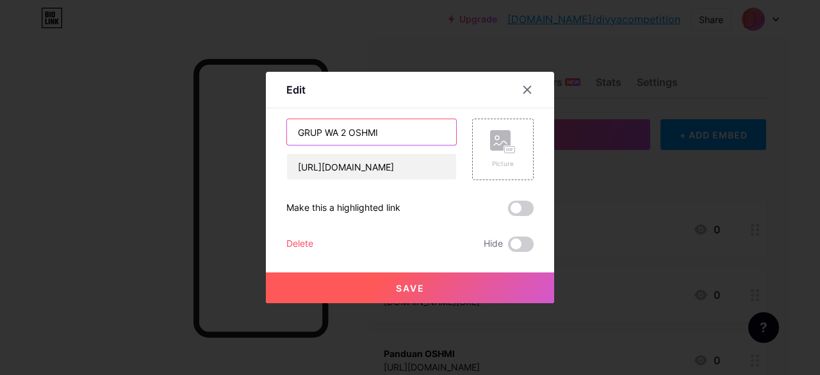
type input "GRUP WA 2 OSHMI"
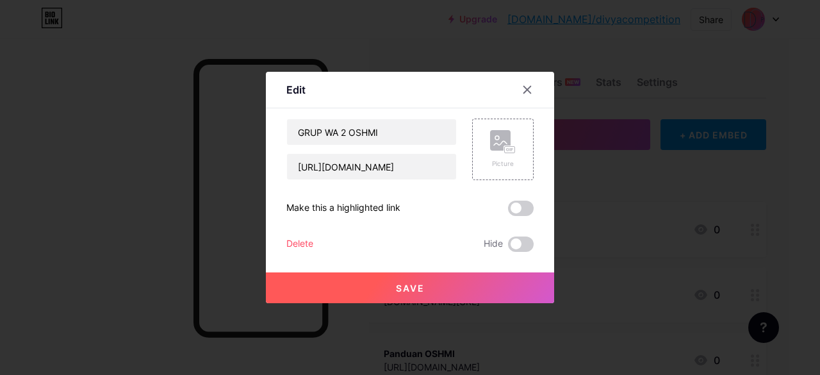
click at [368, 286] on button "Save" at bounding box center [410, 287] width 288 height 31
